Goal: Information Seeking & Learning: Find specific page/section

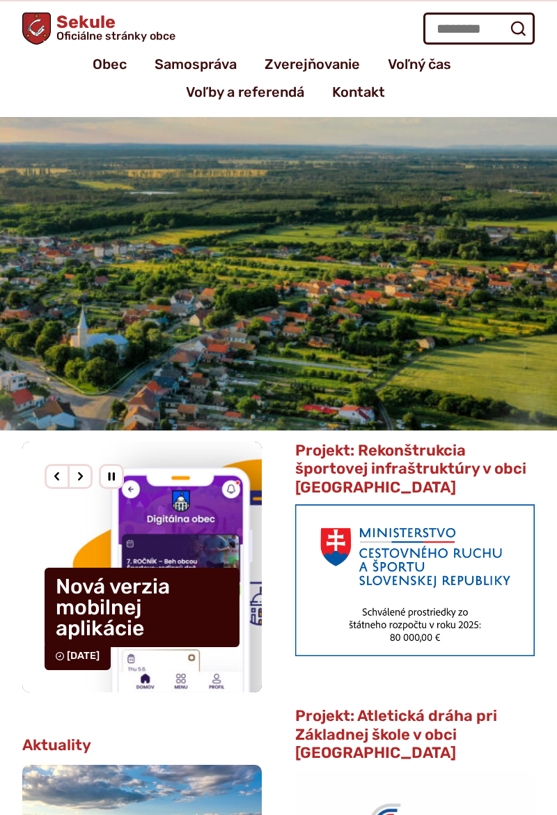
scroll to position [26, 0]
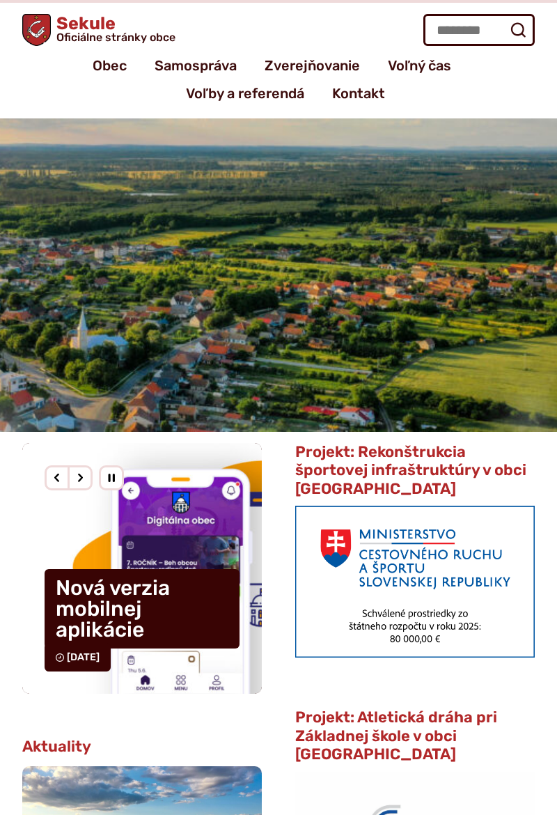
click at [329, 61] on span "Zverejňovanie" at bounding box center [312, 66] width 95 height 28
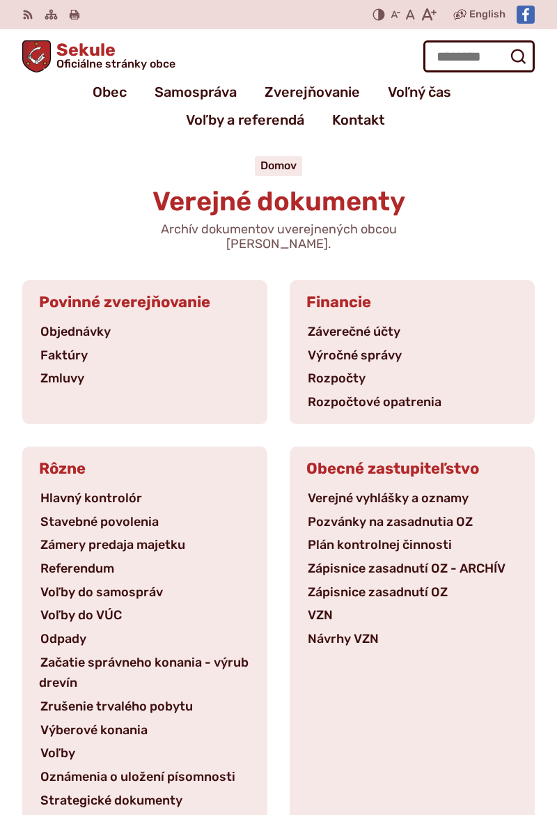
click at [104, 93] on span "Obec" at bounding box center [110, 92] width 34 height 28
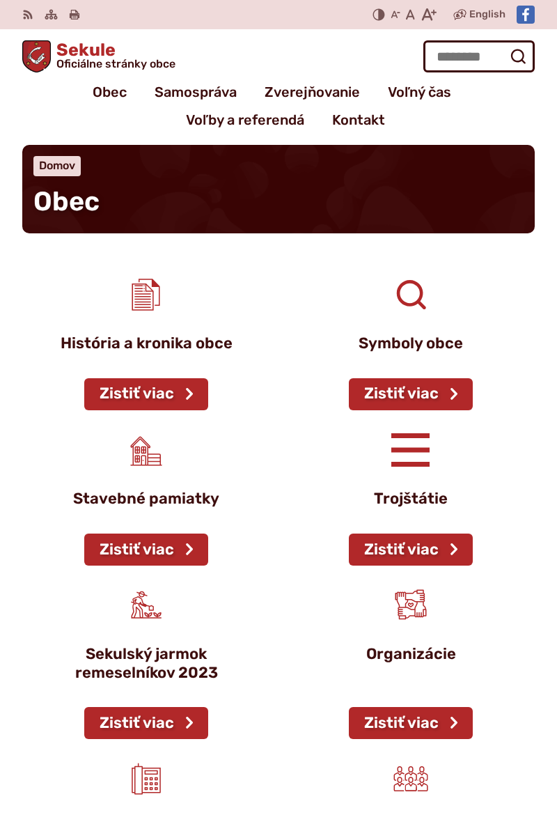
click at [127, 49] on span "Sekule Oficiálne stránky obce" at bounding box center [113, 55] width 125 height 29
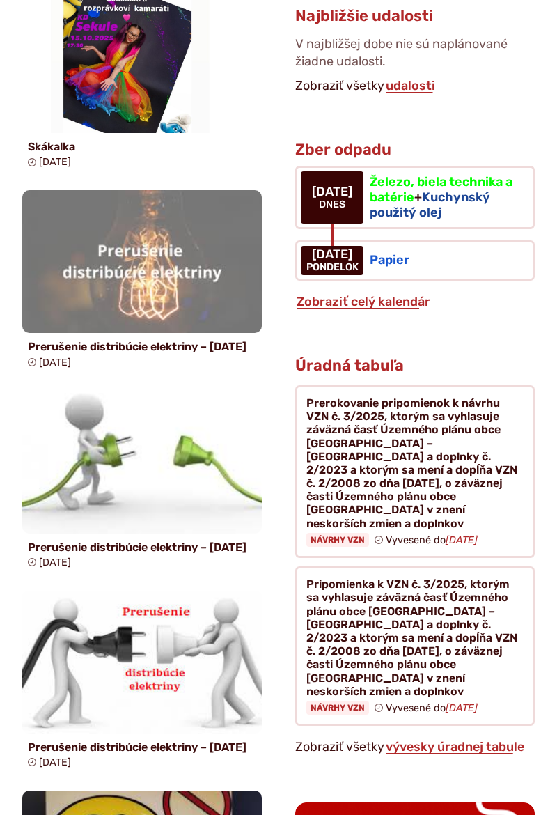
scroll to position [1276, 0]
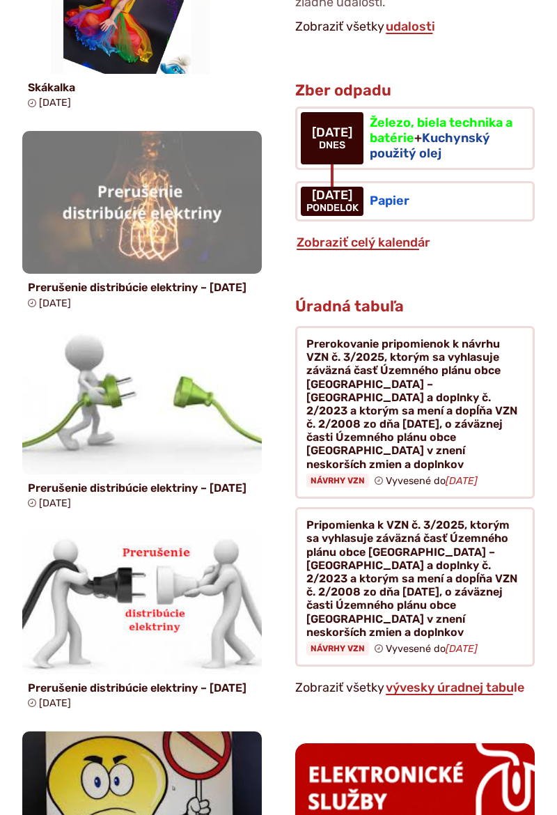
click at [432, 350] on figure at bounding box center [415, 412] width 240 height 173
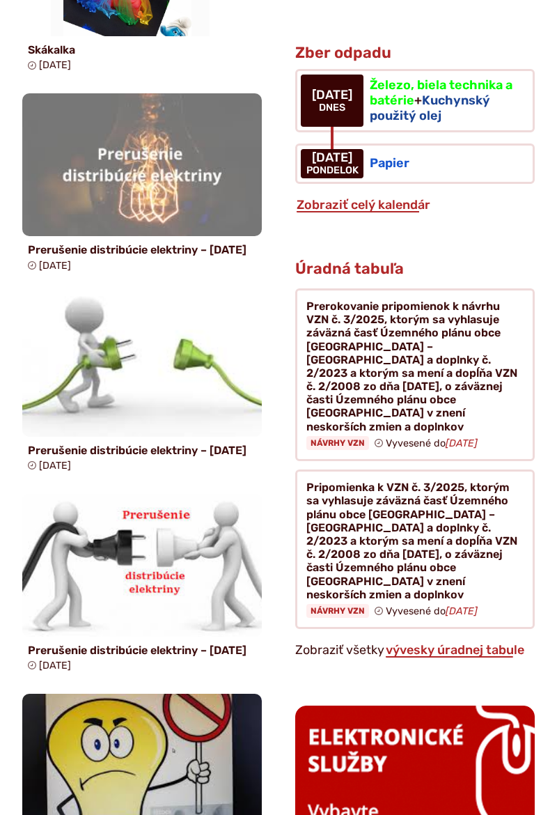
scroll to position [1321, 0]
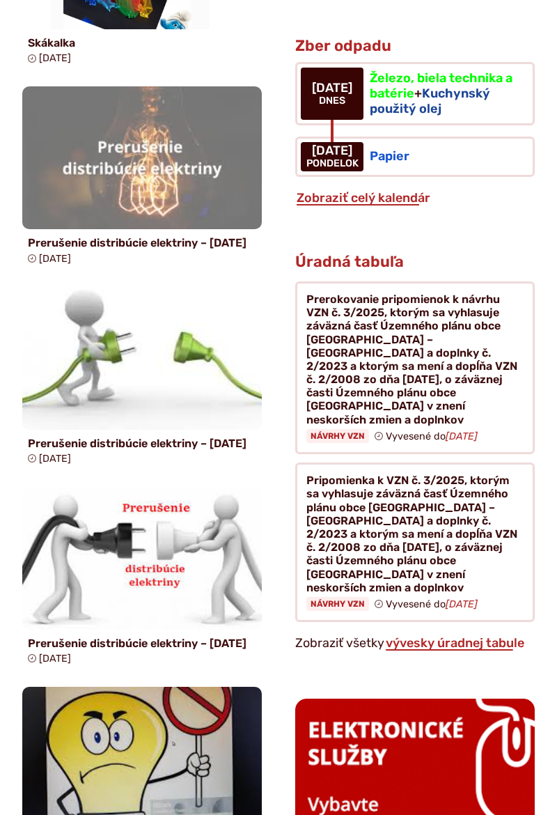
click at [359, 335] on figure at bounding box center [415, 367] width 240 height 173
click at [377, 462] on figure at bounding box center [415, 541] width 240 height 159
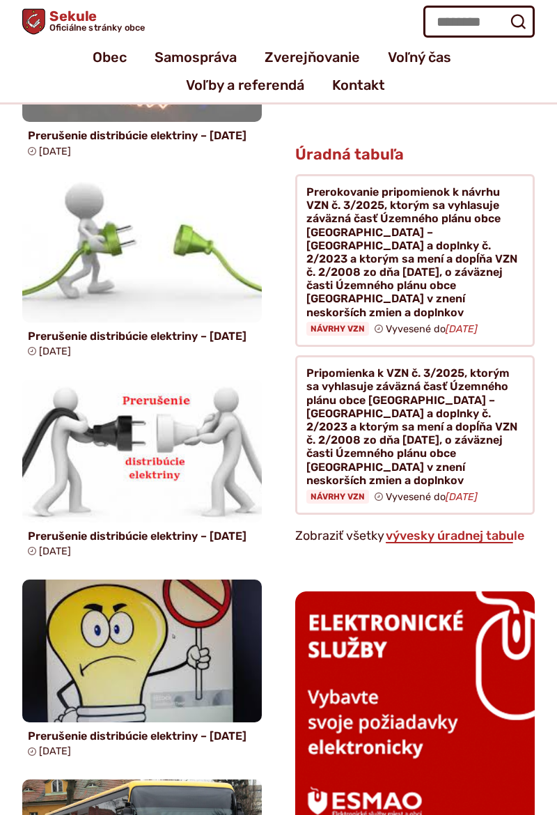
scroll to position [1423, 0]
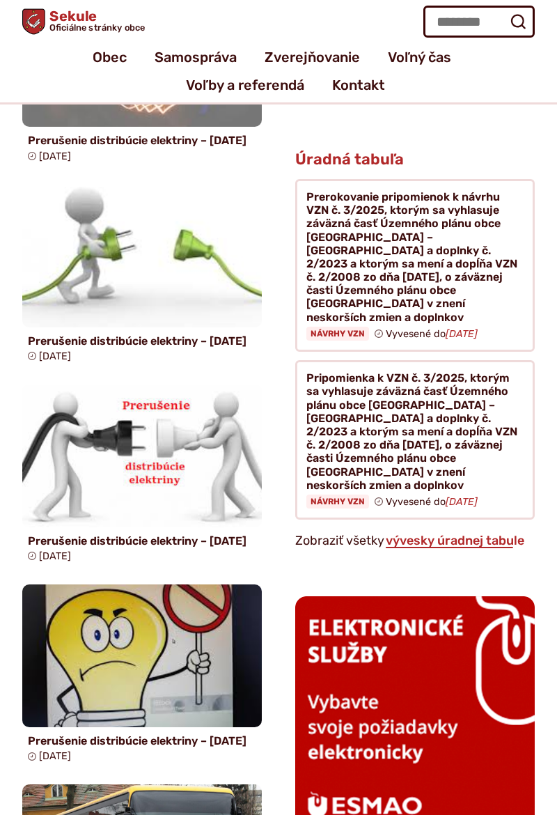
click at [435, 533] on link "vývesky úradnej tabule" at bounding box center [454, 540] width 141 height 15
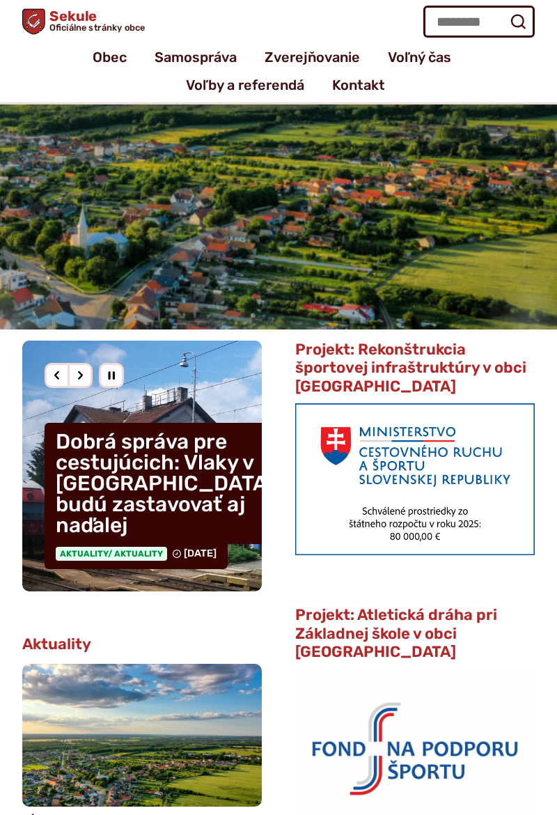
scroll to position [0, 0]
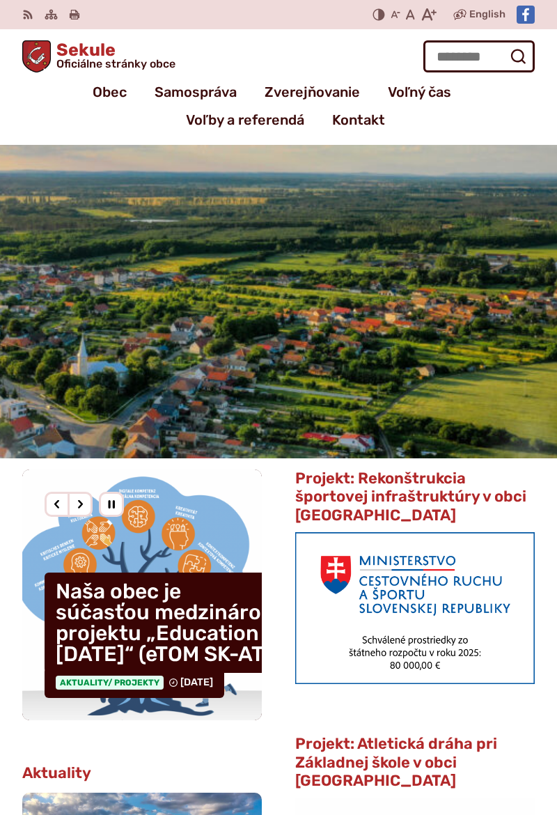
click at [324, 85] on span "Zverejňovanie" at bounding box center [312, 92] width 95 height 28
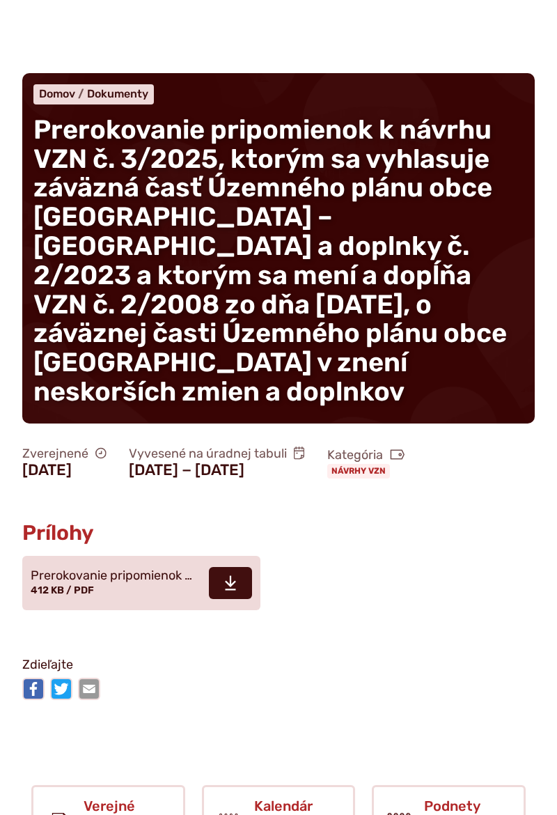
scroll to position [79, 0]
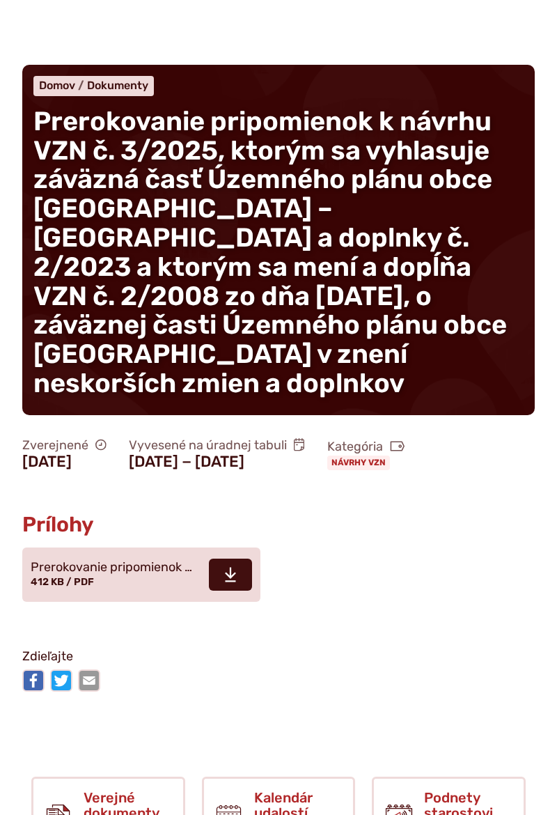
click at [222, 565] on span at bounding box center [230, 574] width 43 height 32
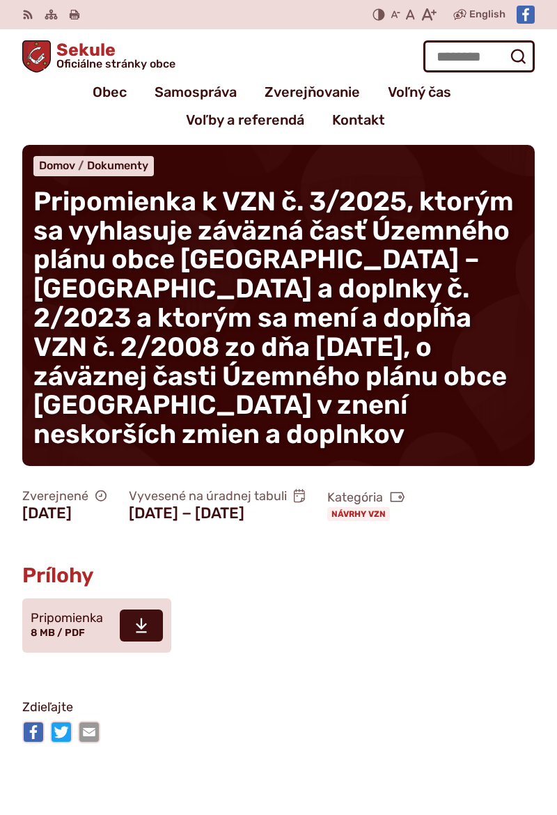
click at [139, 634] on icon at bounding box center [141, 625] width 13 height 17
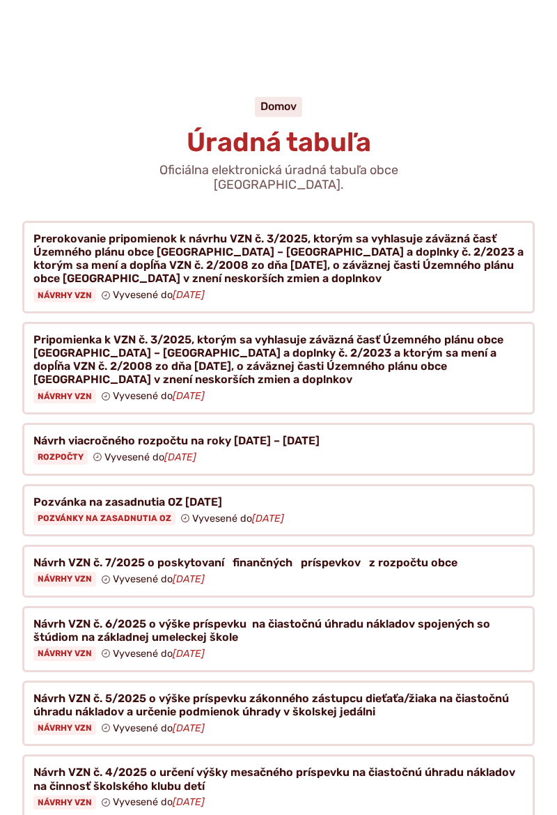
scroll to position [60, 0]
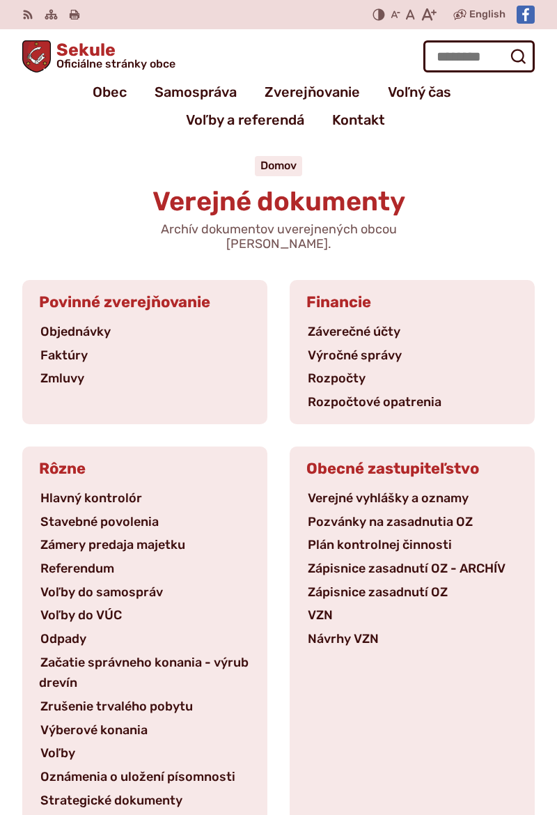
click at [65, 347] on link "Faktúry" at bounding box center [64, 354] width 50 height 15
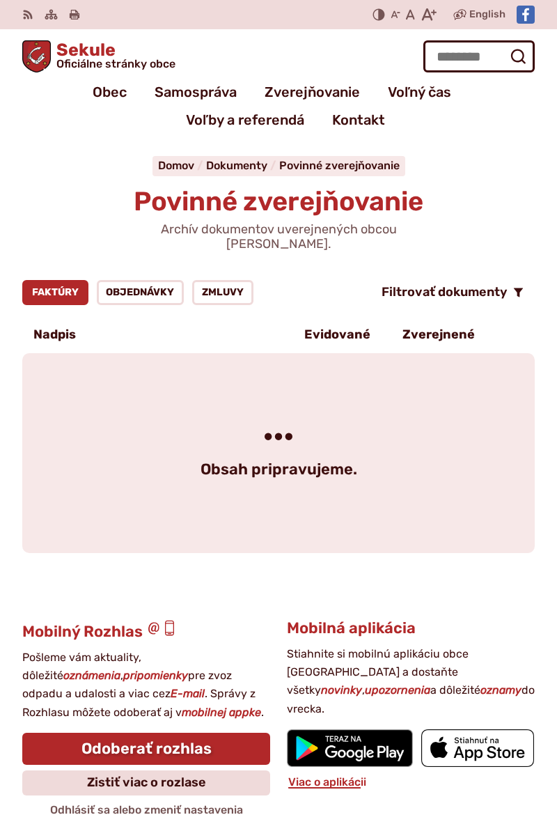
click at [335, 327] on p "Evidované" at bounding box center [337, 334] width 66 height 15
click at [327, 327] on div "Evidované" at bounding box center [329, 335] width 104 height 38
click at [133, 280] on link "Objednávky" at bounding box center [141, 292] width 88 height 25
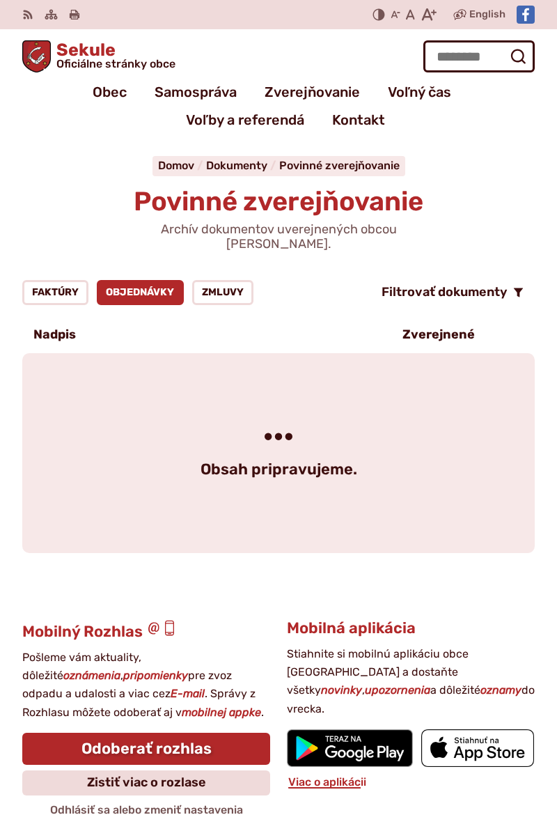
click at [224, 283] on link "Zmluvy" at bounding box center [222, 292] width 61 height 25
